Goal: Find specific page/section: Find specific page/section

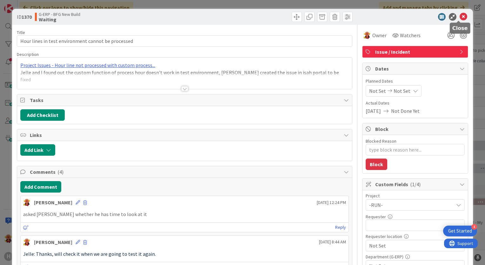
click at [459, 16] on icon at bounding box center [463, 17] width 8 height 8
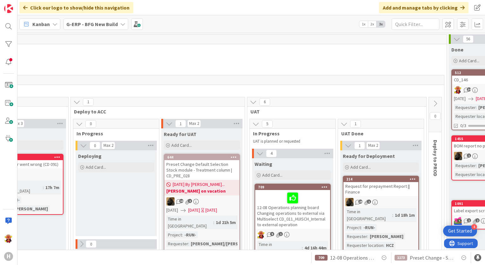
scroll to position [0, 687]
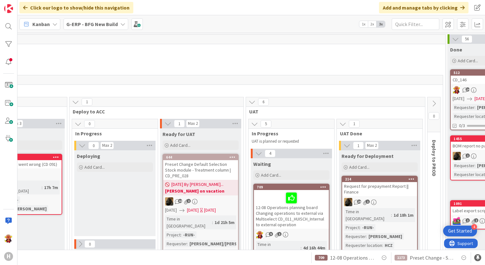
click at [100, 23] on b "G-ERP - BFG New Build" at bounding box center [91, 24] width 51 height 6
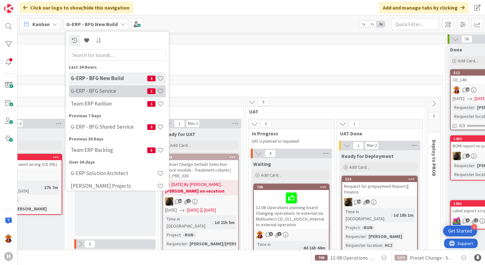
click at [118, 91] on h4 "G-ERP - BFG Service" at bounding box center [109, 91] width 76 height 6
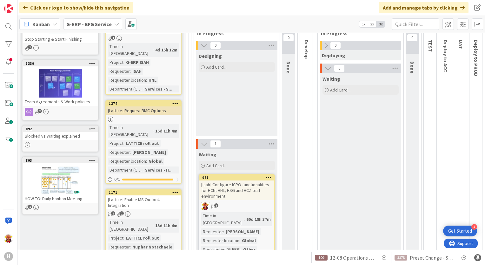
scroll to position [95, 0]
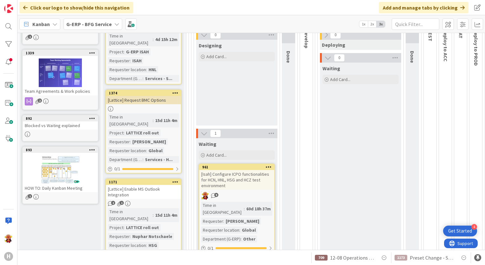
click at [149, 185] on div "[Lattice] Enable MS Outlook Integration" at bounding box center [143, 192] width 75 height 14
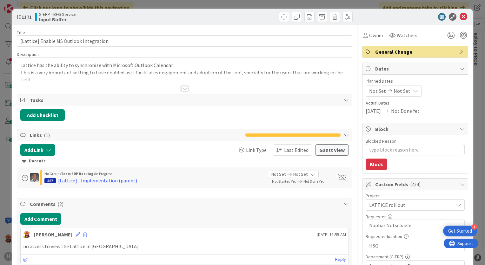
click at [179, 91] on div "Title 39 / 128 [Lattice] Enable MS Outlook Integration Description Lattice has …" at bounding box center [184, 266] width 335 height 483
click at [181, 89] on div at bounding box center [184, 88] width 7 height 5
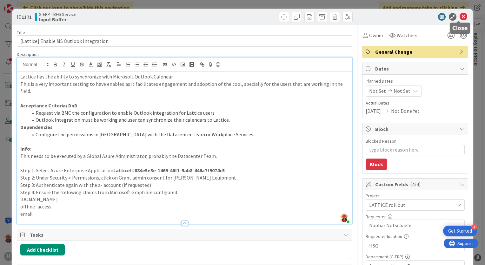
click at [459, 17] on icon at bounding box center [463, 17] width 8 height 8
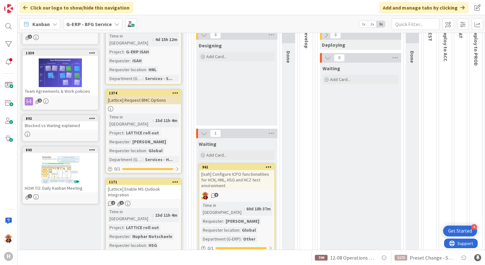
scroll to position [96, 0]
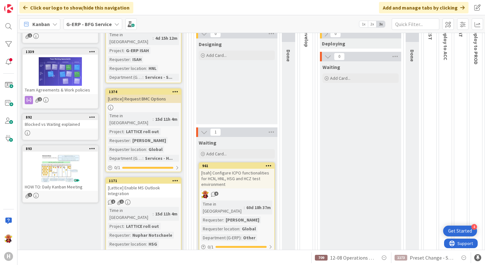
click at [91, 26] on b "G-ERP - BFG Service" at bounding box center [88, 24] width 45 height 6
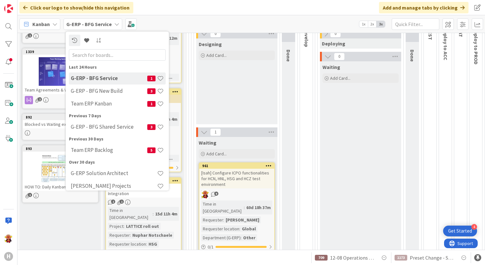
scroll to position [0, 0]
click at [114, 89] on h4 "G-ERP - BFG New Build" at bounding box center [109, 91] width 76 height 6
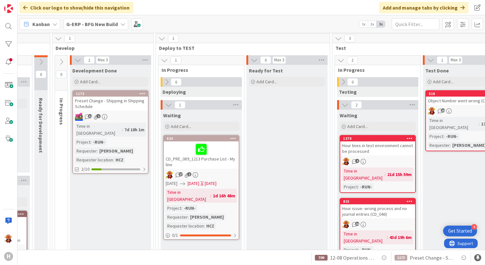
scroll to position [63, 241]
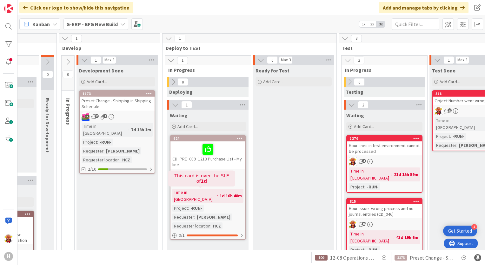
click at [228, 162] on div "CD_PRE_089_1213 Purchase List - My line" at bounding box center [207, 154] width 75 height 27
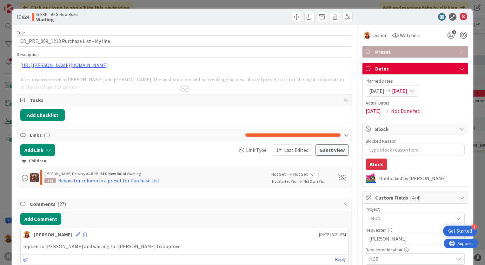
type textarea "x"
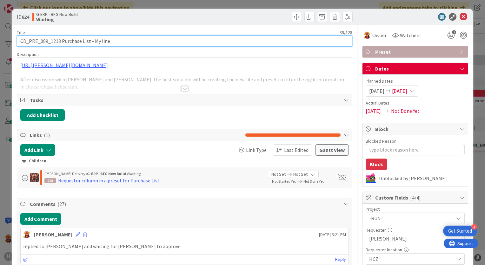
click at [20, 37] on input "CD_PRE_089_1213 Purchase List - My line" at bounding box center [184, 40] width 335 height 11
type input "13CD_PRE_089_1213 Purchase List - My line"
type textarea "x"
type input "13-0CD_PRE_089_1213 Purchase List - My line"
type textarea "x"
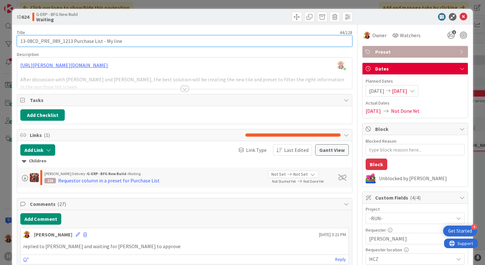
type input "13-08 CD_PRE_089_1213 Purchase List - My line"
type textarea "x"
type input "13-08 CD_PRE_089_1213 Purchase List - My line"
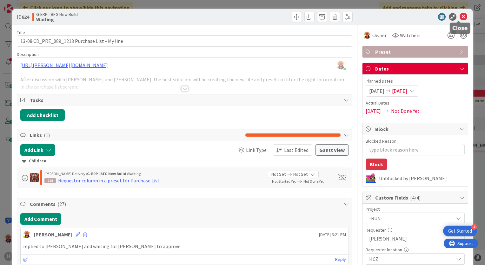
click at [462, 16] on icon at bounding box center [463, 17] width 8 height 8
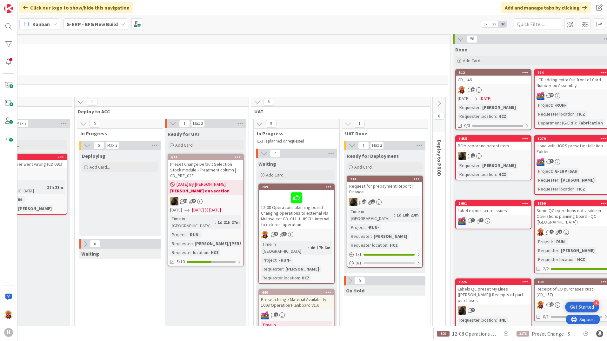
scroll to position [0, 682]
click at [111, 20] on div "G-ERP - BFG New Build" at bounding box center [95, 23] width 65 height 11
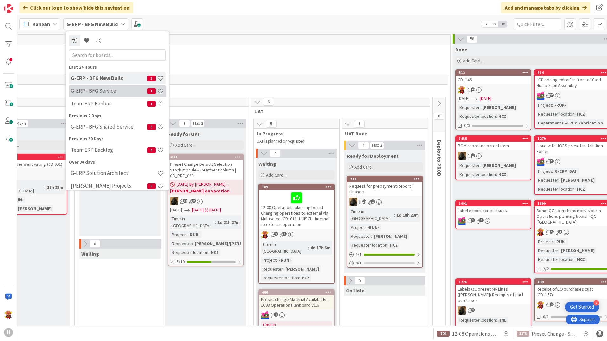
click at [112, 91] on h4 "G-ERP - BFG Service" at bounding box center [109, 91] width 76 height 6
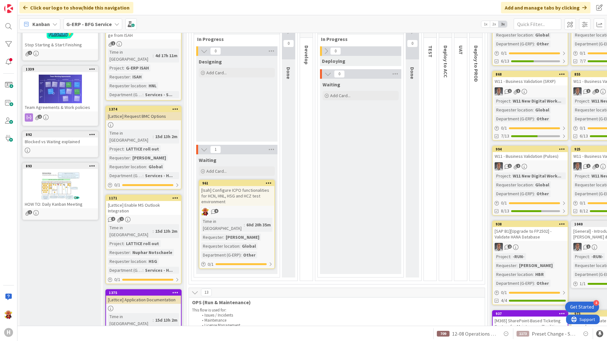
scroll to position [63, 0]
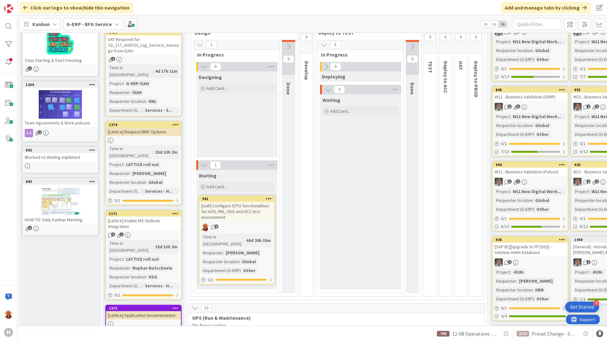
click at [155, 217] on link "1171 [Lattice] Enable MS Outlook Integration 2 1 Time in Column : 15d 13h 2m Pr…" at bounding box center [143, 254] width 76 height 89
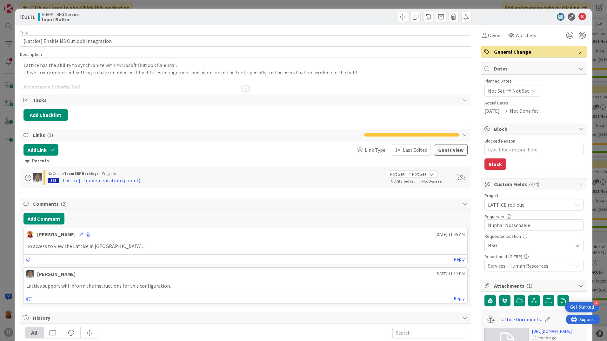
type textarea "x"
click at [242, 89] on div at bounding box center [245, 88] width 7 height 5
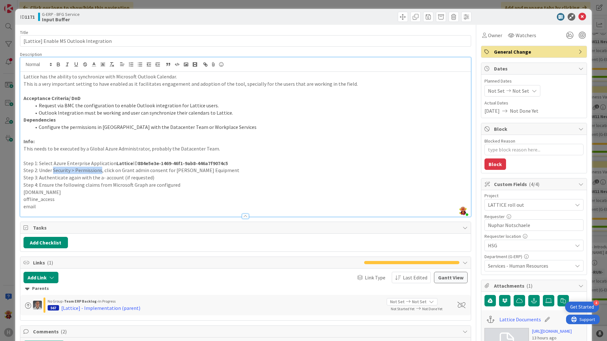
drag, startPoint x: 53, startPoint y: 171, endPoint x: 100, endPoint y: 172, distance: 47.0
click at [100, 172] on p "Step 2: Under Security > Permissions, click on Grant admin consent for [PERSON_…" at bounding box center [245, 170] width 444 height 7
click at [156, 172] on p "Step 2: Under Security > Permissions, click on Grant admin consent for [PERSON_…" at bounding box center [245, 170] width 444 height 7
click at [485, 17] on icon at bounding box center [582, 17] width 8 height 8
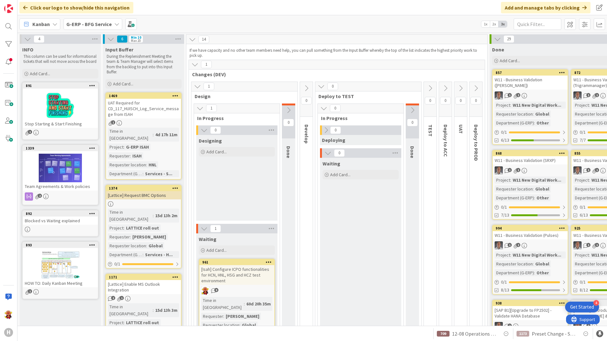
click at [103, 22] on b "G-ERP - BFG Service" at bounding box center [88, 24] width 45 height 6
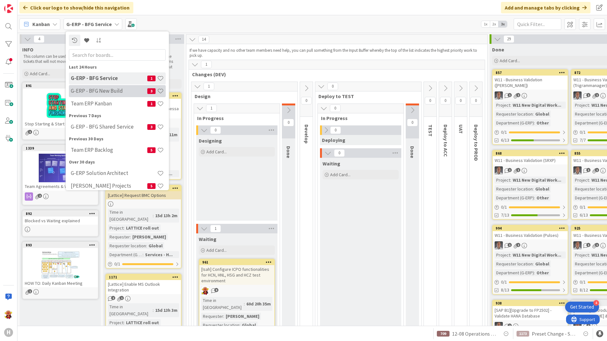
click at [109, 94] on div "G-ERP - BFG New Build 3" at bounding box center [117, 91] width 97 height 12
